Goal: Subscribe to service/newsletter

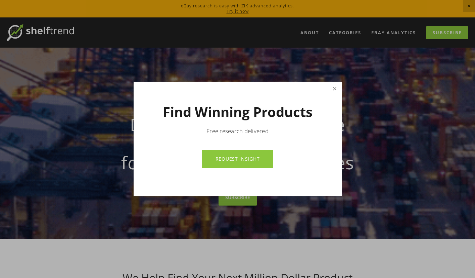
click at [335, 85] on link "Close" at bounding box center [335, 89] width 12 height 12
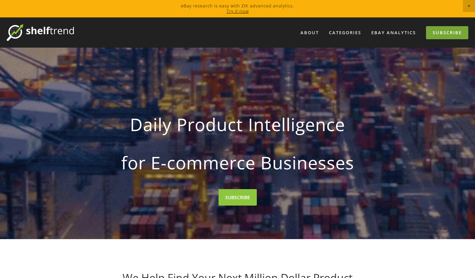
click at [443, 34] on link "Subscribe" at bounding box center [447, 32] width 42 height 13
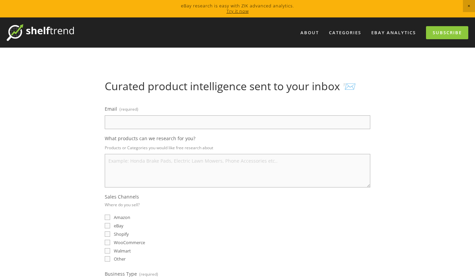
click at [172, 115] on input "Email (required)" at bounding box center [237, 122] width 265 height 14
type input "marcaaugustine@gmail.com"
select select "United States"
click at [170, 165] on textarea "What products can we research for you?" at bounding box center [237, 171] width 265 height 34
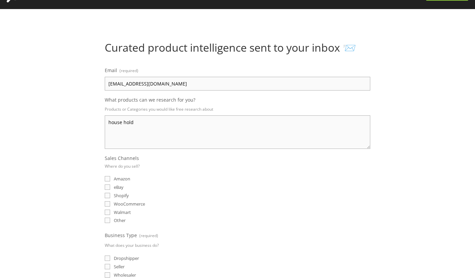
scroll to position [48, 0]
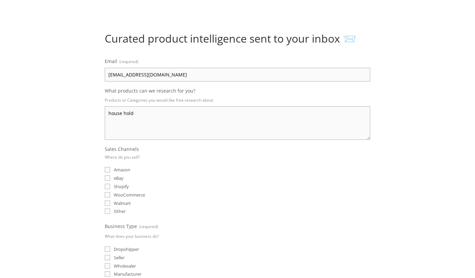
type textarea "house hold"
click at [107, 176] on input "eBay" at bounding box center [107, 178] width 5 height 5
checkbox input "true"
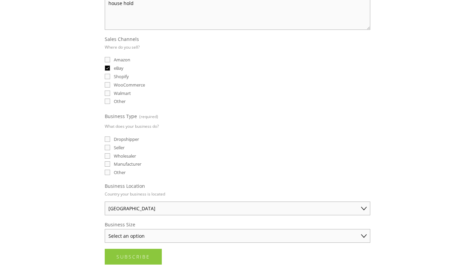
scroll to position [160, 0]
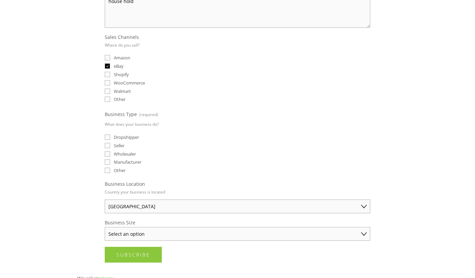
click at [106, 138] on input "Dropshipper" at bounding box center [107, 137] width 5 height 5
checkbox input "true"
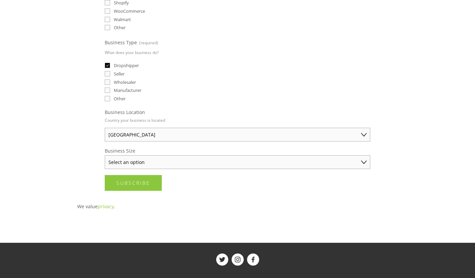
scroll to position [248, 0]
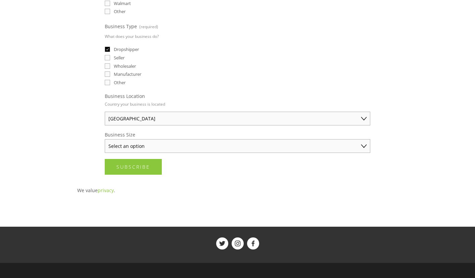
click at [164, 144] on select "Select an option Solo Merchant (under $50K annual sales) Small Business ($50K -…" at bounding box center [237, 146] width 265 height 14
select select "Small Business ($50K - $250K annual sales)"
click at [105, 139] on select "Select an option Solo Merchant (under $50K annual sales) Small Business ($50K -…" at bounding box center [237, 146] width 265 height 14
click at [149, 166] on span "Subscribe" at bounding box center [133, 167] width 34 height 6
